Goal: Task Accomplishment & Management: Manage account settings

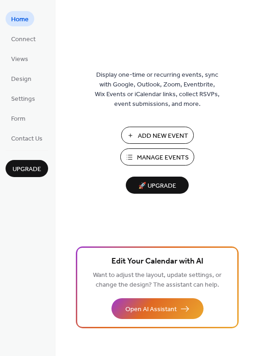
click at [136, 132] on button "Add New Event" at bounding box center [157, 135] width 73 height 17
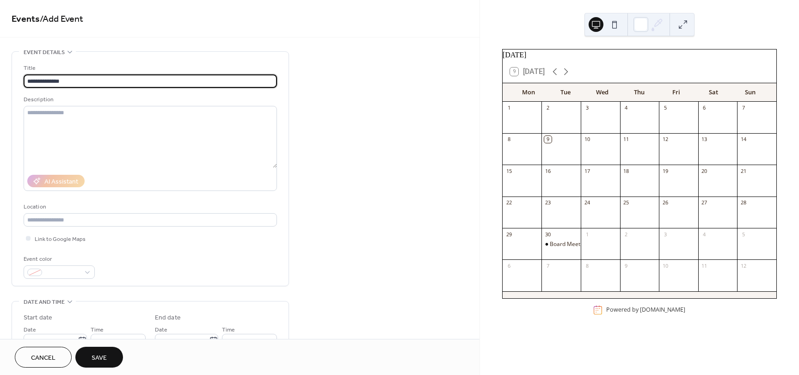
type input "**********"
click at [95, 358] on span "Save" at bounding box center [99, 358] width 15 height 10
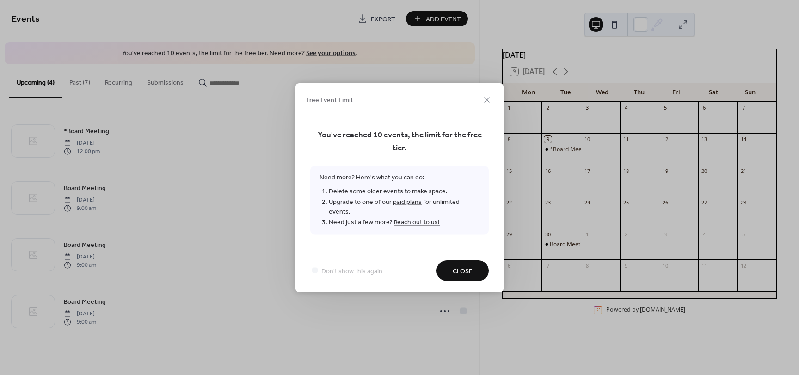
click at [462, 266] on span "Close" at bounding box center [463, 271] width 20 height 10
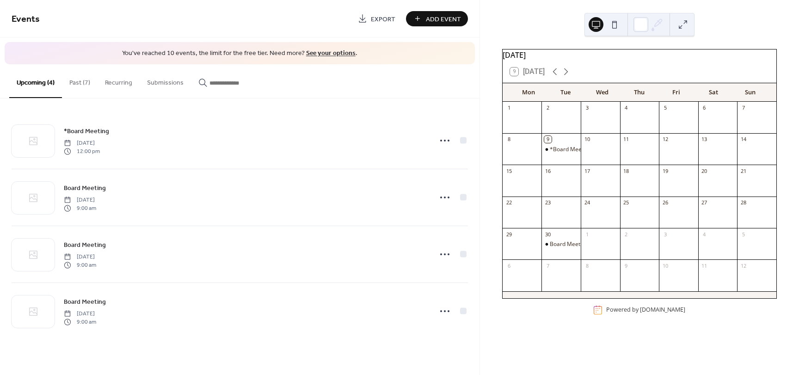
click at [445, 22] on div "Add Event" at bounding box center [437, 18] width 62 height 15
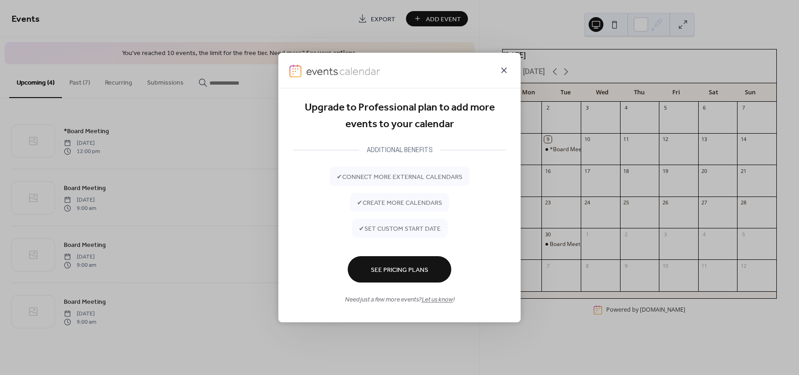
click at [502, 69] on icon at bounding box center [503, 70] width 11 height 11
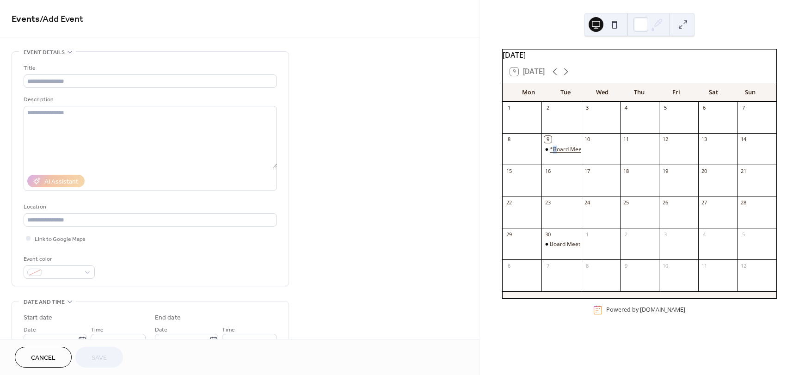
click at [561, 154] on div "*Board Meeting" at bounding box center [571, 150] width 42 height 8
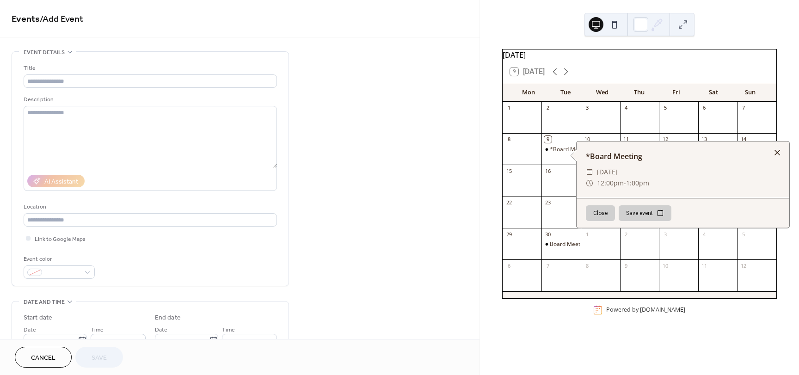
click at [777, 151] on div at bounding box center [777, 152] width 13 height 13
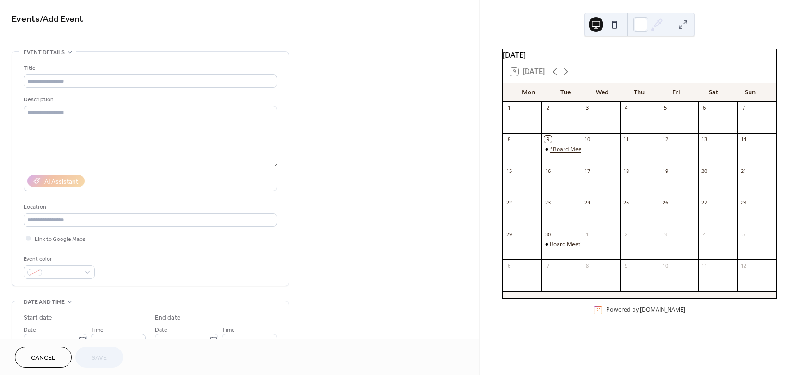
click at [554, 152] on div "*Board Meeting" at bounding box center [571, 150] width 42 height 8
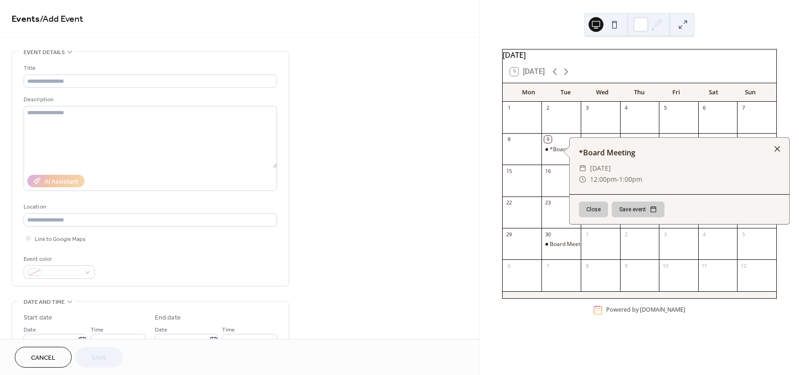
click at [778, 147] on div at bounding box center [777, 148] width 13 height 13
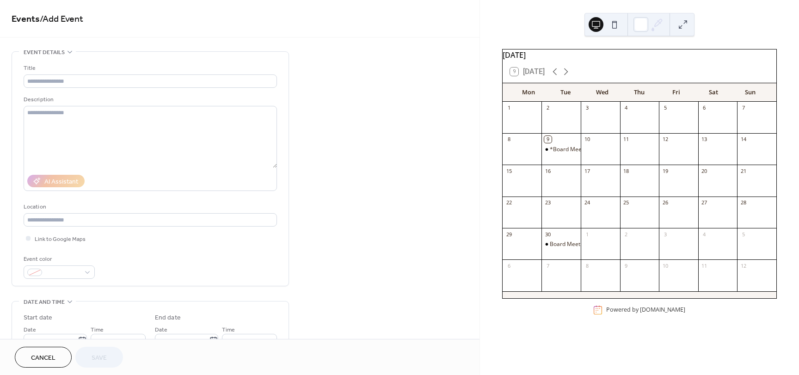
click at [569, 221] on div at bounding box center [560, 217] width 39 height 16
click at [568, 221] on div at bounding box center [560, 217] width 39 height 16
click at [568, 219] on div at bounding box center [560, 217] width 39 height 16
drag, startPoint x: 568, startPoint y: 219, endPoint x: 554, endPoint y: 213, distance: 15.5
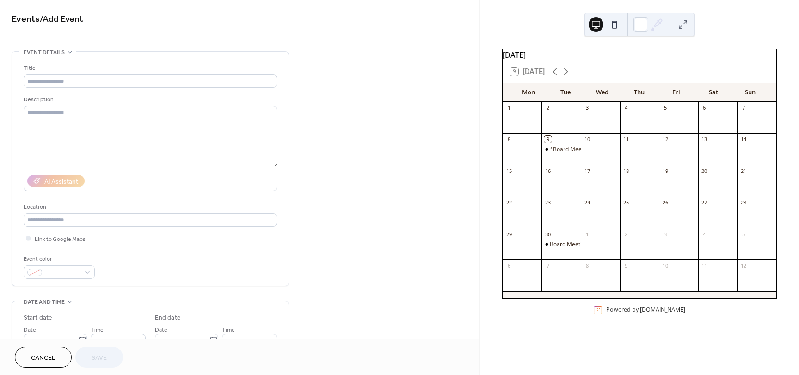
click at [554, 209] on div "23" at bounding box center [560, 203] width 39 height 12
click at [576, 146] on div "9" at bounding box center [560, 139] width 39 height 12
drag, startPoint x: 567, startPoint y: 153, endPoint x: 561, endPoint y: 154, distance: 5.6
click at [561, 154] on div "*Board Meeting" at bounding box center [571, 150] width 42 height 8
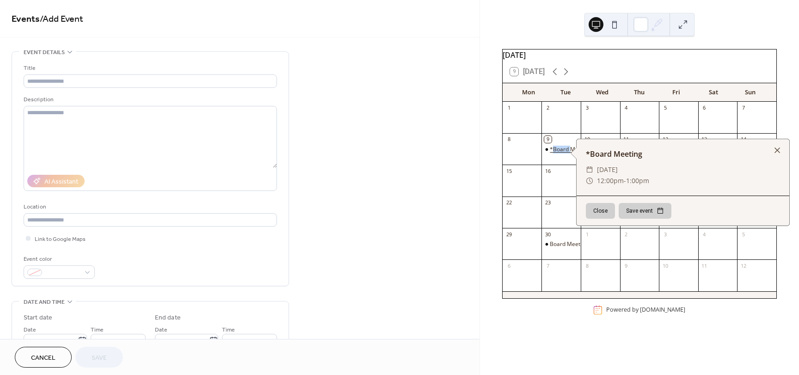
click at [561, 154] on div "*Board Meeting" at bounding box center [571, 150] width 42 height 8
click at [783, 149] on div at bounding box center [777, 150] width 13 height 13
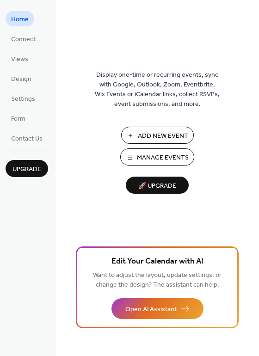
click at [137, 136] on button "Add New Event" at bounding box center [157, 135] width 73 height 17
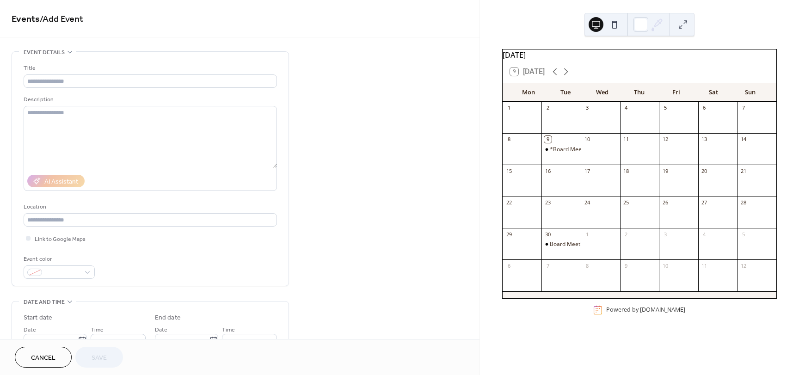
click at [567, 209] on div "23" at bounding box center [560, 203] width 39 height 12
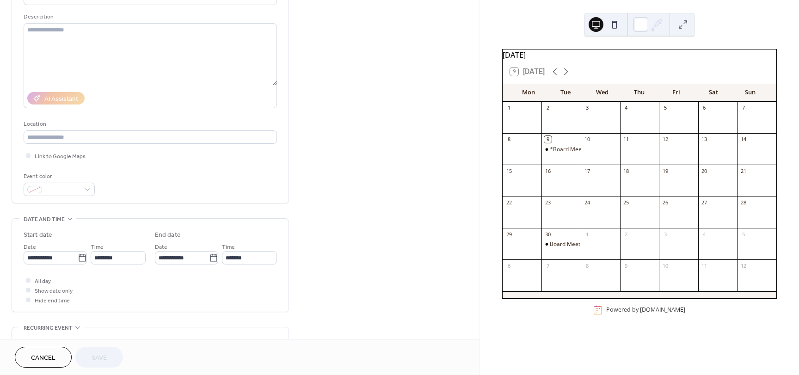
scroll to position [92, 0]
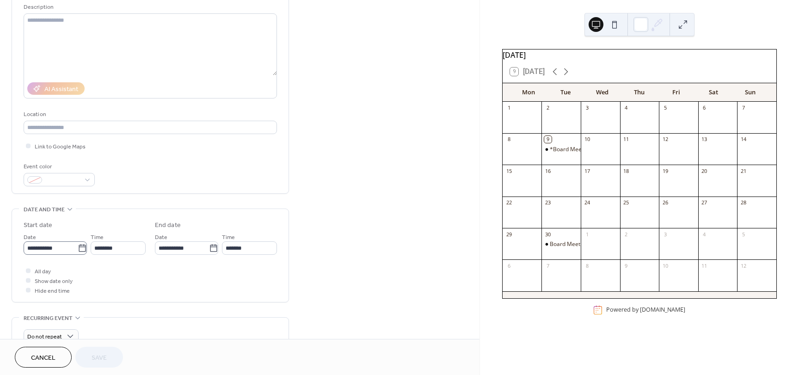
click at [79, 246] on icon at bounding box center [82, 247] width 7 height 7
click at [78, 246] on input "**********" at bounding box center [51, 247] width 54 height 13
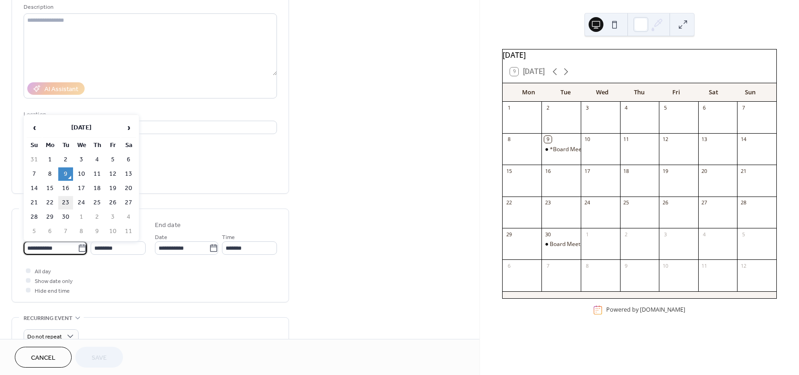
click at [68, 202] on td "23" at bounding box center [65, 202] width 15 height 13
type input "**********"
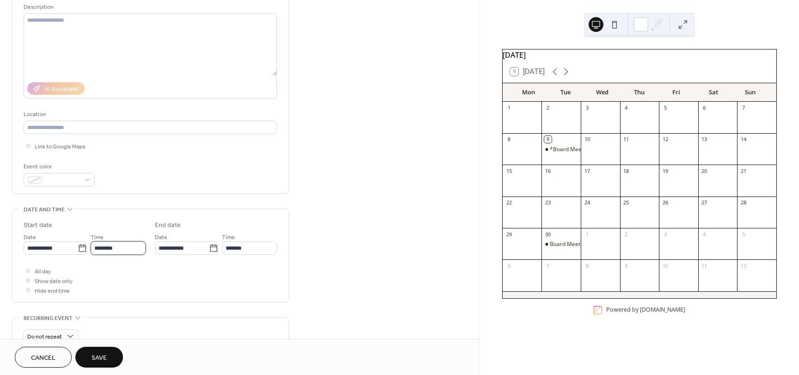
click at [130, 252] on input "********" at bounding box center [118, 247] width 55 height 13
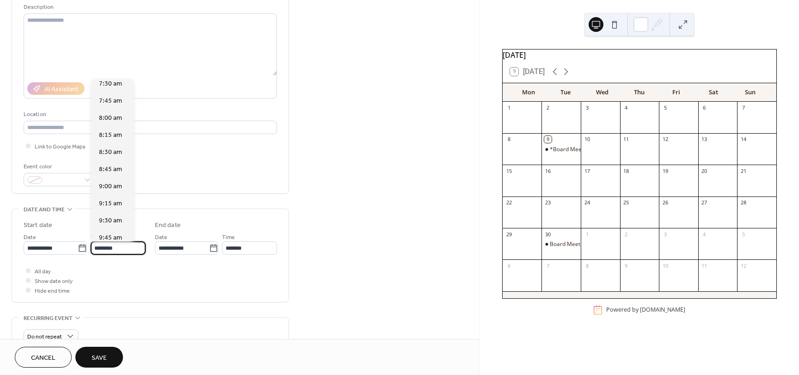
scroll to position [498, 0]
click at [117, 206] on span "9:00 am" at bounding box center [110, 208] width 23 height 10
type input "*******"
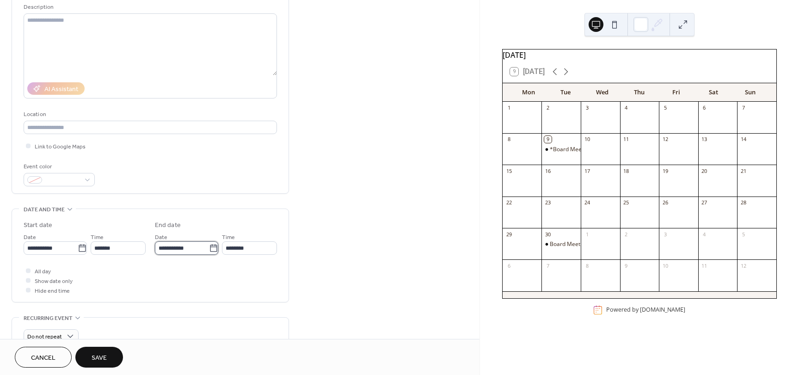
click at [186, 251] on input "**********" at bounding box center [182, 247] width 54 height 13
click at [199, 202] on td "23" at bounding box center [197, 202] width 15 height 13
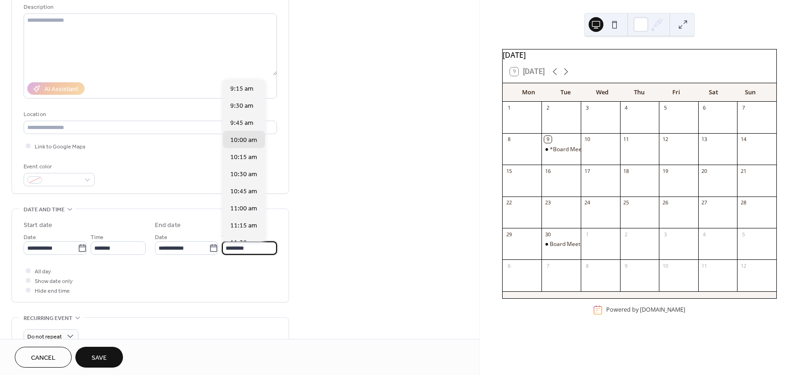
click at [254, 249] on input "********" at bounding box center [249, 247] width 55 height 13
click at [242, 208] on span "11:00 am" at bounding box center [243, 209] width 27 height 10
type input "********"
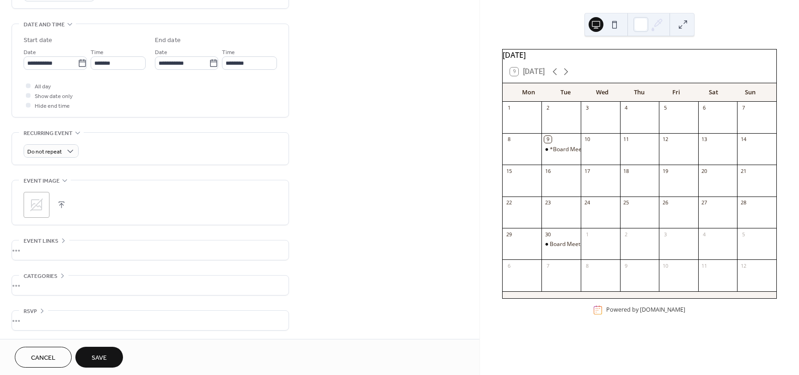
click at [111, 350] on button "Save" at bounding box center [99, 357] width 48 height 21
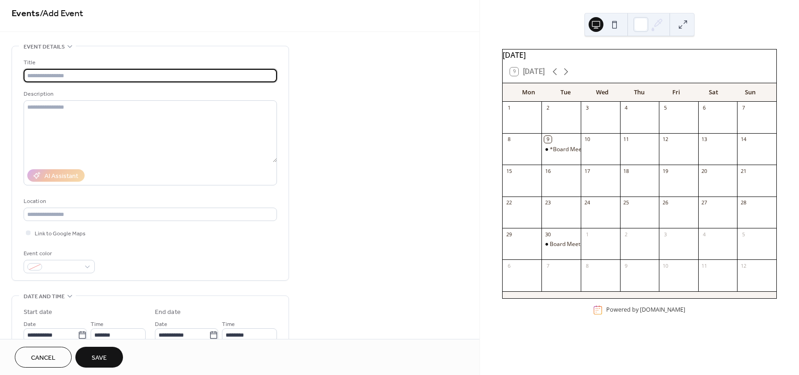
scroll to position [0, 0]
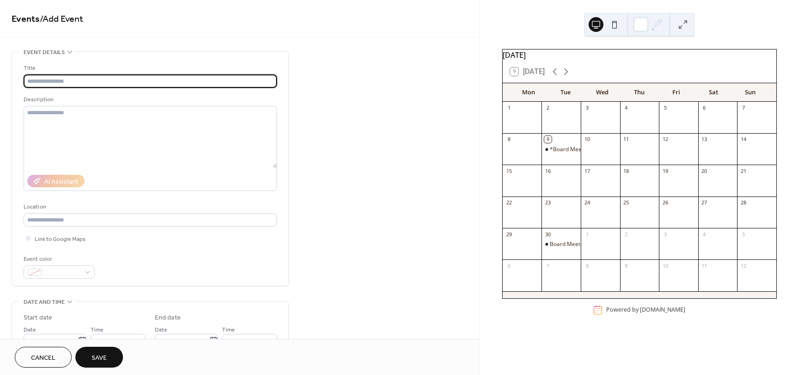
click at [91, 80] on input "text" at bounding box center [150, 80] width 253 height 13
type input "**********"
click at [107, 353] on span "Save" at bounding box center [99, 358] width 15 height 10
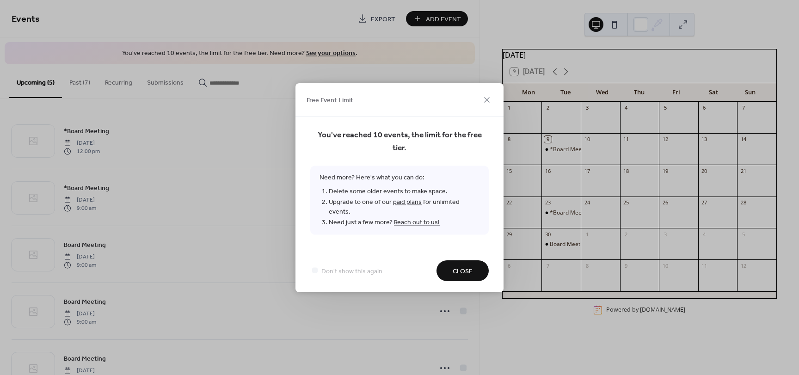
click at [461, 266] on span "Close" at bounding box center [463, 271] width 20 height 10
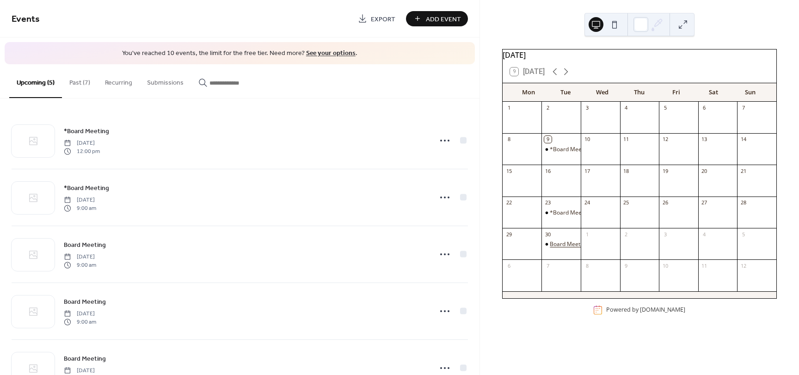
click at [567, 248] on div "Board Meeting" at bounding box center [569, 244] width 38 height 8
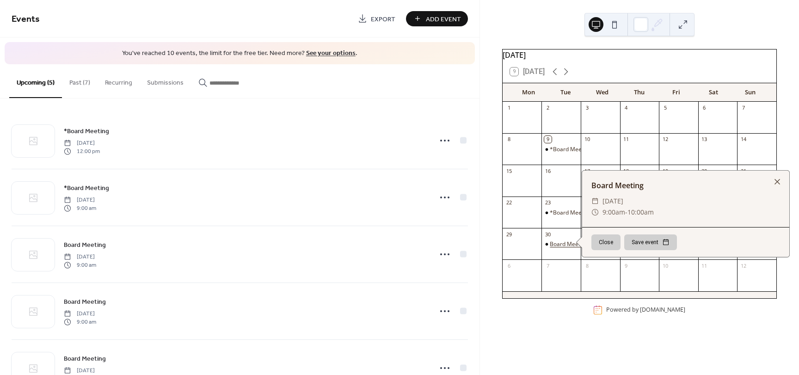
click at [567, 248] on div "Board Meeting" at bounding box center [569, 244] width 38 height 8
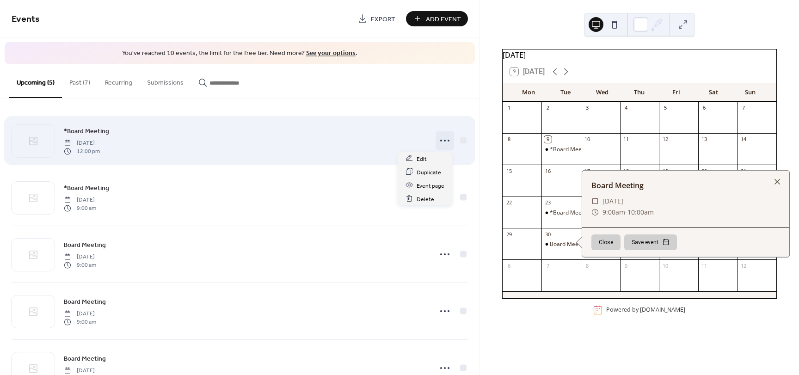
click at [444, 141] on icon at bounding box center [444, 140] width 15 height 15
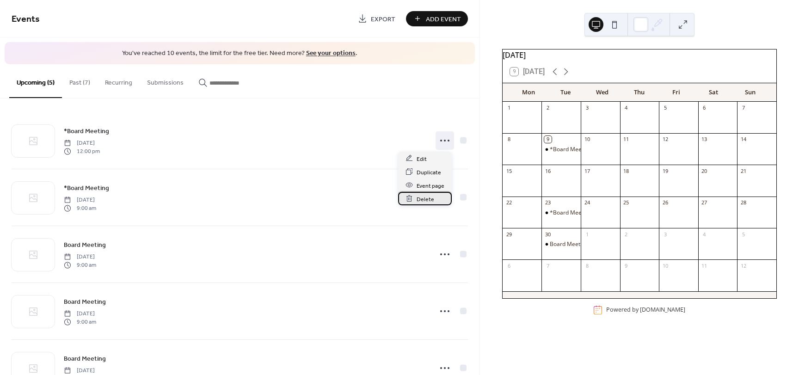
click at [421, 199] on span "Delete" at bounding box center [426, 199] width 18 height 10
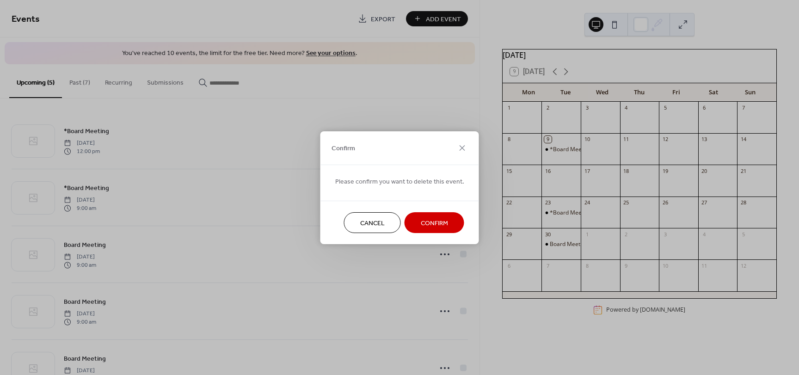
click at [434, 216] on button "Confirm" at bounding box center [435, 222] width 60 height 21
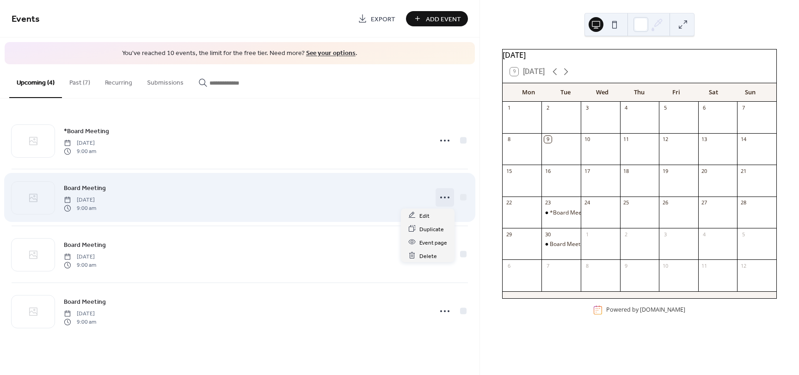
click at [448, 199] on icon at bounding box center [444, 197] width 15 height 15
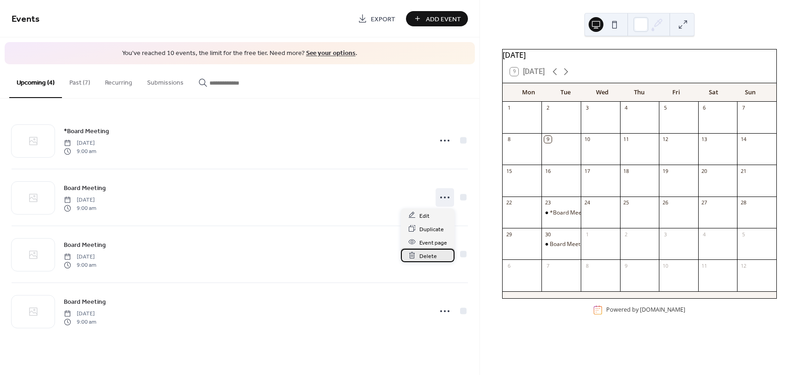
click at [433, 257] on span "Delete" at bounding box center [428, 256] width 18 height 10
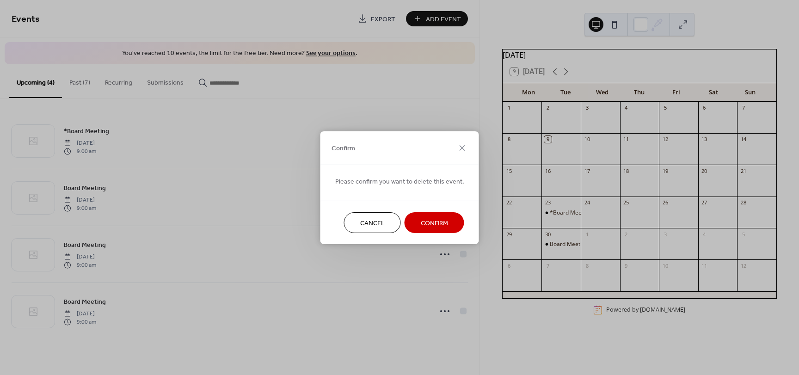
click at [436, 222] on span "Confirm" at bounding box center [434, 223] width 27 height 10
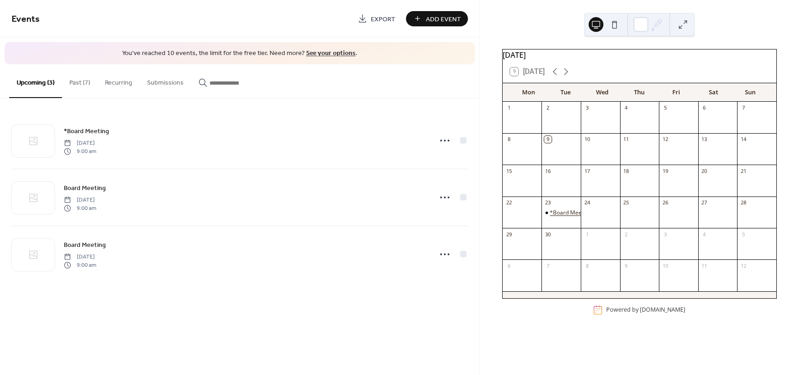
click at [564, 217] on div "*Board Meeting" at bounding box center [571, 213] width 42 height 8
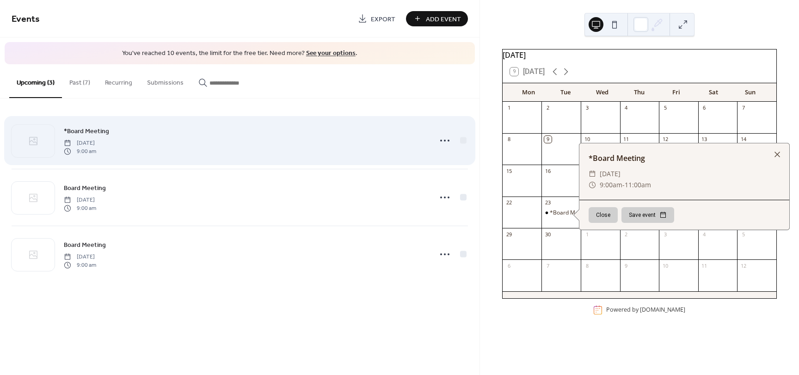
click at [375, 153] on div "*Board Meeting [DATE] 9:00 am" at bounding box center [245, 141] width 362 height 30
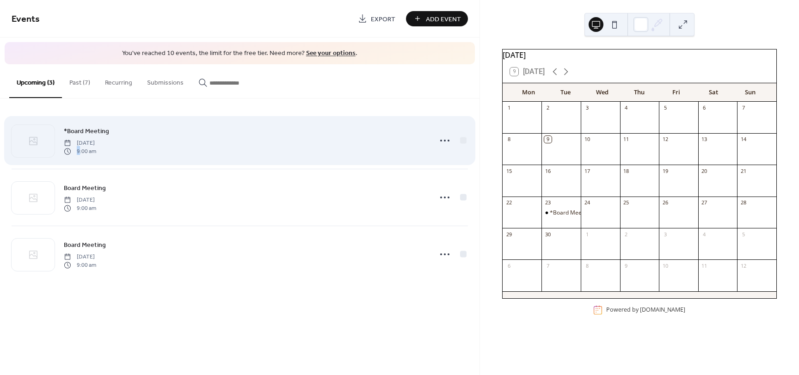
click at [375, 153] on div "*Board Meeting [DATE] 9:00 am" at bounding box center [245, 141] width 362 height 30
click at [386, 139] on div "*Board Meeting [DATE] 9:00 am" at bounding box center [245, 141] width 362 height 30
click at [443, 140] on icon at bounding box center [444, 140] width 15 height 15
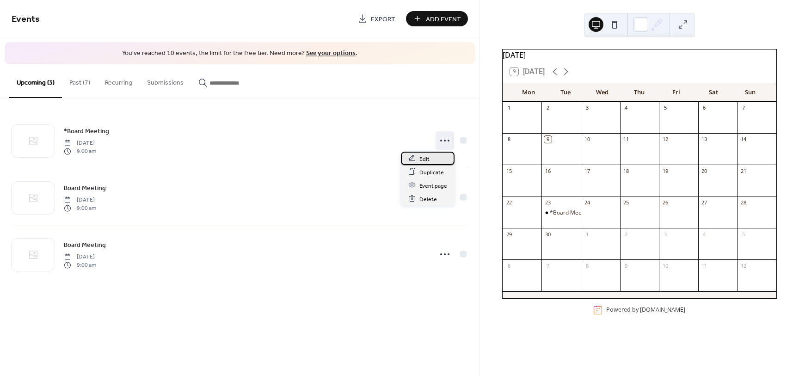
click at [424, 159] on span "Edit" at bounding box center [424, 159] width 10 height 10
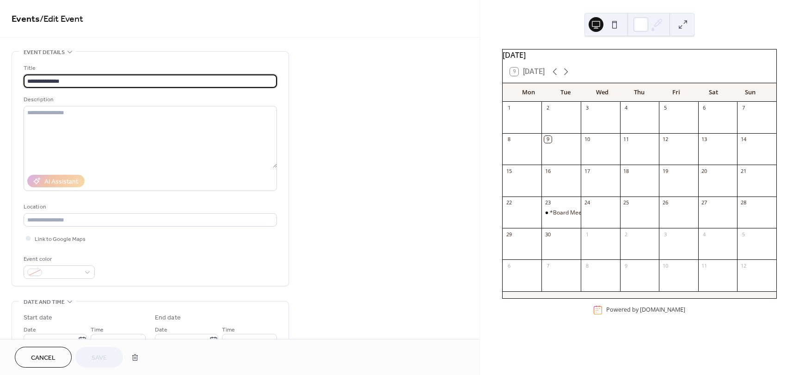
click at [30, 78] on input "**********" at bounding box center [150, 80] width 253 height 13
type input "**********"
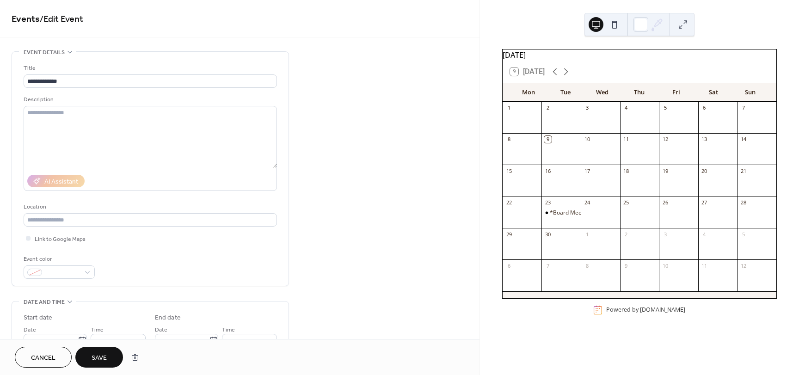
click at [95, 362] on span "Save" at bounding box center [99, 358] width 15 height 10
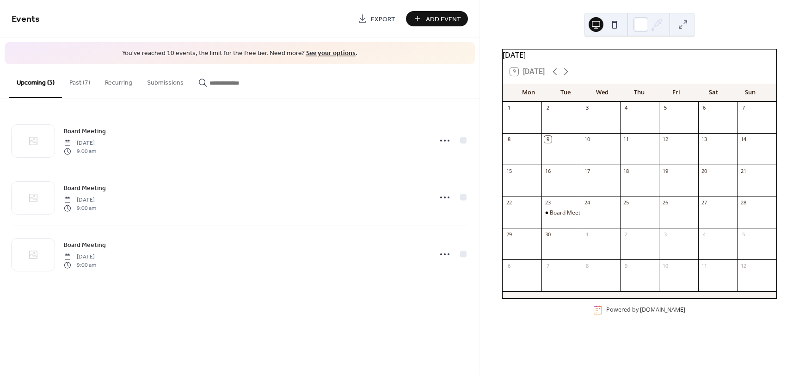
click at [451, 19] on div "Add Event" at bounding box center [437, 18] width 62 height 15
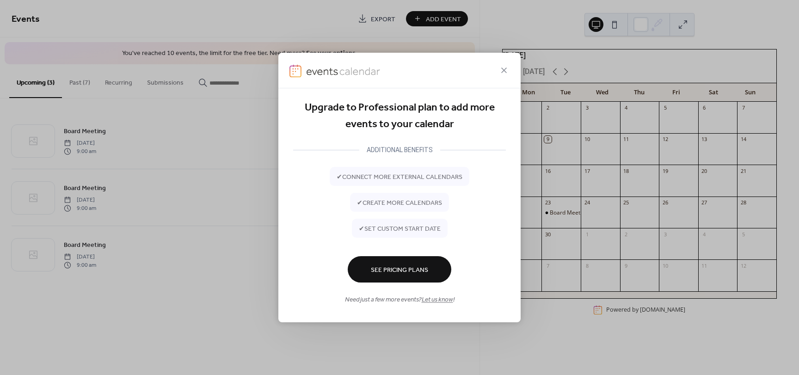
click at [504, 69] on icon at bounding box center [503, 70] width 11 height 11
